Goal: Task Accomplishment & Management: Manage account settings

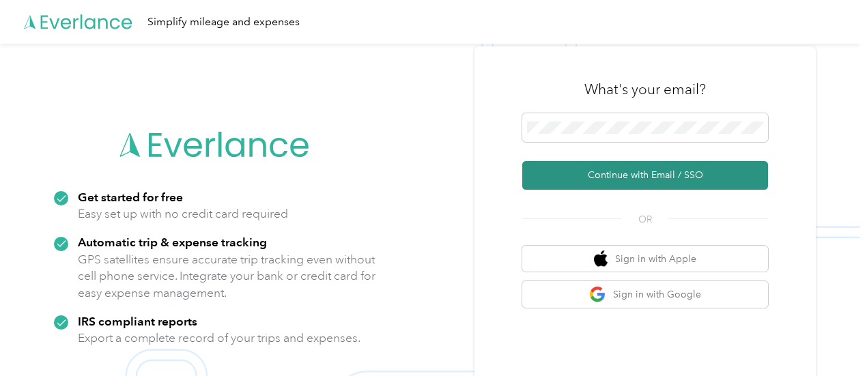
click at [596, 178] on button "Continue with Email / SSO" at bounding box center [645, 175] width 246 height 29
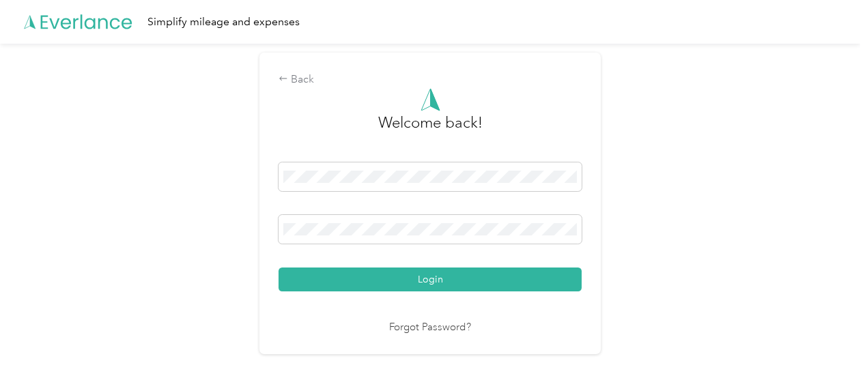
click at [278, 268] on button "Login" at bounding box center [429, 280] width 303 height 24
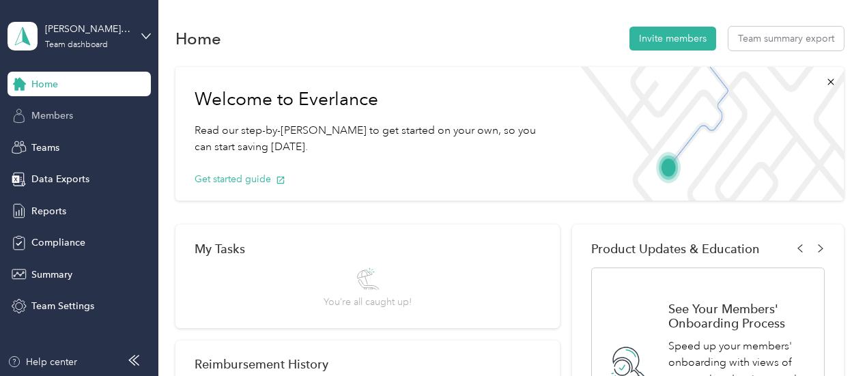
click at [78, 114] on div "Members" at bounding box center [79, 116] width 143 height 25
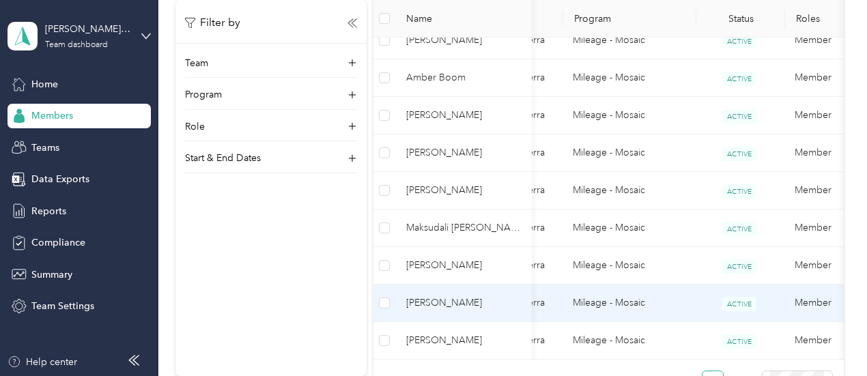
scroll to position [0, 106]
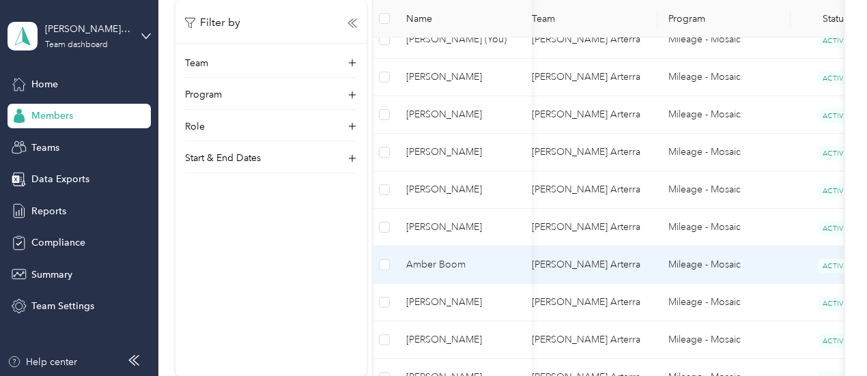
click at [461, 268] on span "Amber Boom" at bounding box center [463, 264] width 115 height 15
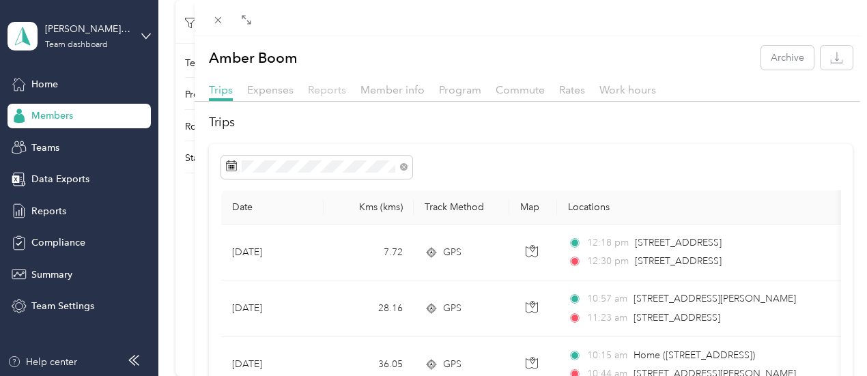
click at [328, 91] on span "Reports" at bounding box center [327, 89] width 38 height 13
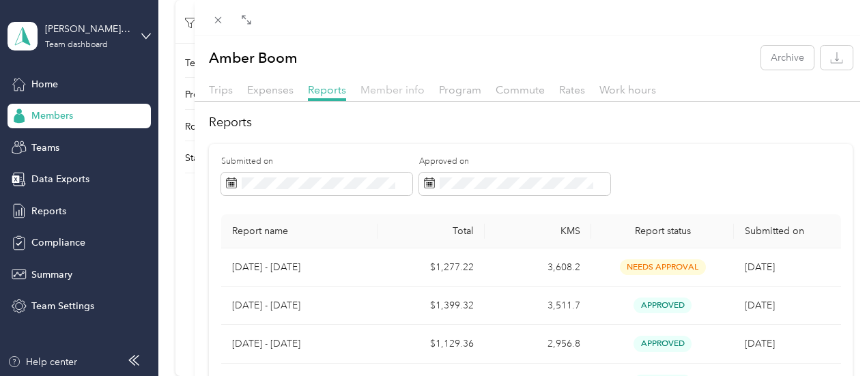
click at [401, 91] on span "Member info" at bounding box center [392, 89] width 64 height 13
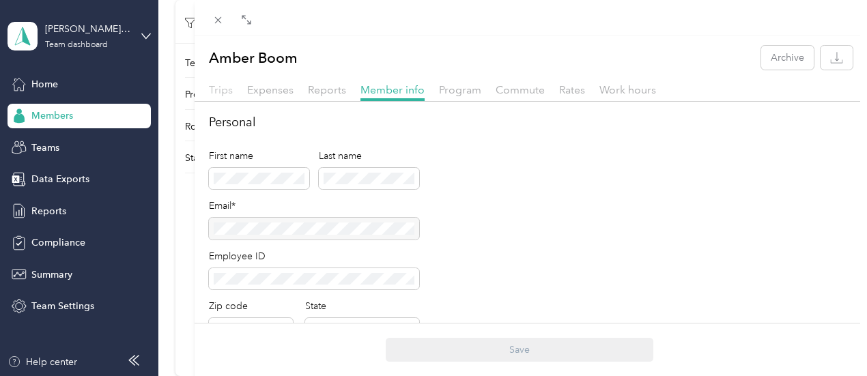
click at [217, 92] on span "Trips" at bounding box center [221, 89] width 24 height 13
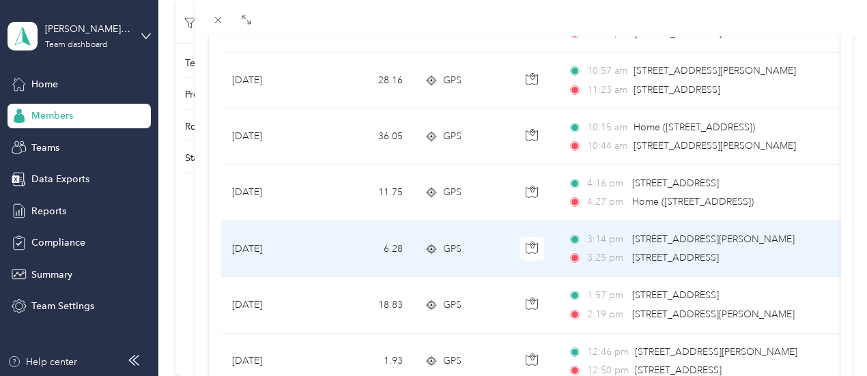
click at [285, 221] on td "[DATE]" at bounding box center [272, 249] width 102 height 56
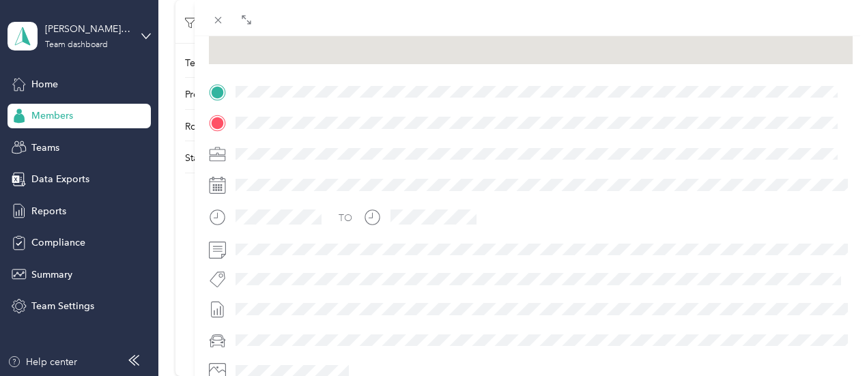
scroll to position [266, 0]
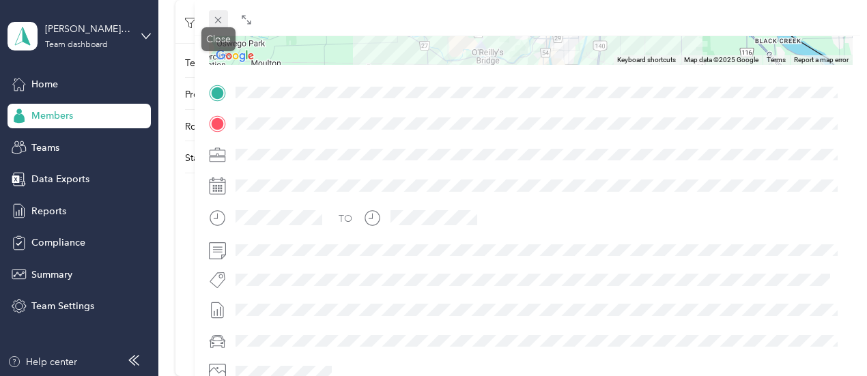
click at [221, 20] on icon at bounding box center [218, 20] width 12 height 12
